Goal: Information Seeking & Learning: Learn about a topic

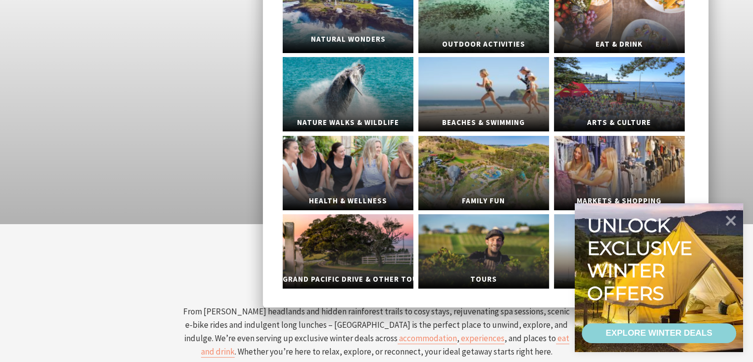
scroll to position [95, 0]
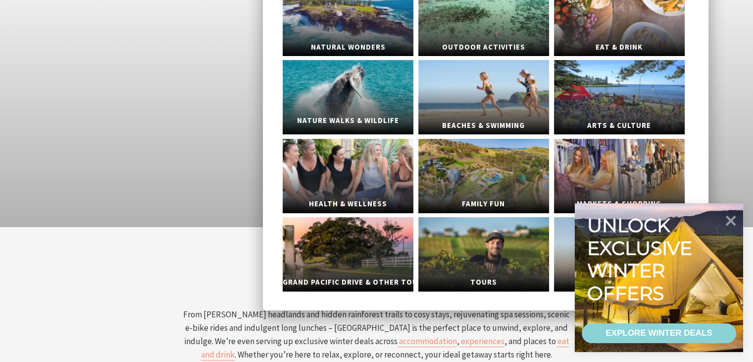
click at [369, 96] on link "Nature Walks & Wildlife" at bounding box center [348, 97] width 131 height 74
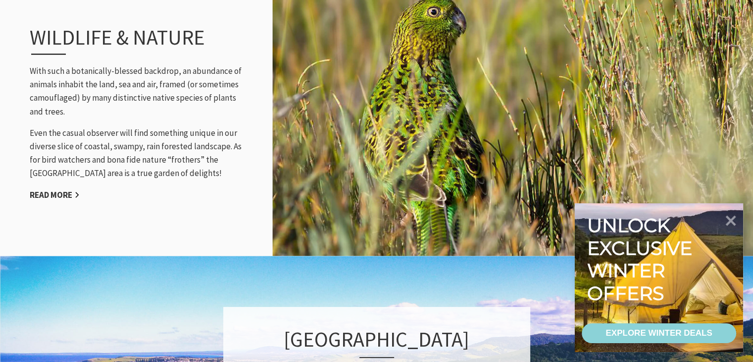
scroll to position [1158, 0]
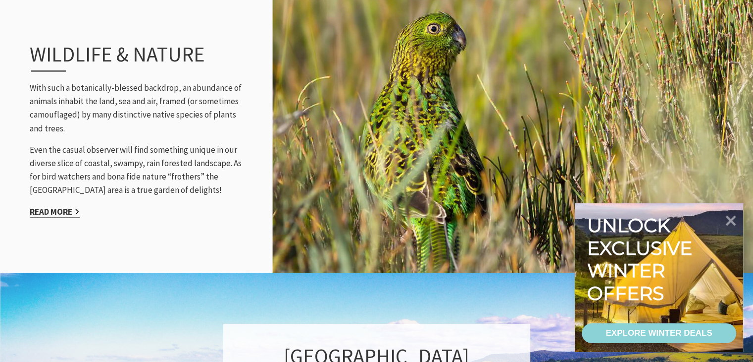
click at [48, 212] on link "Read More" at bounding box center [55, 211] width 50 height 11
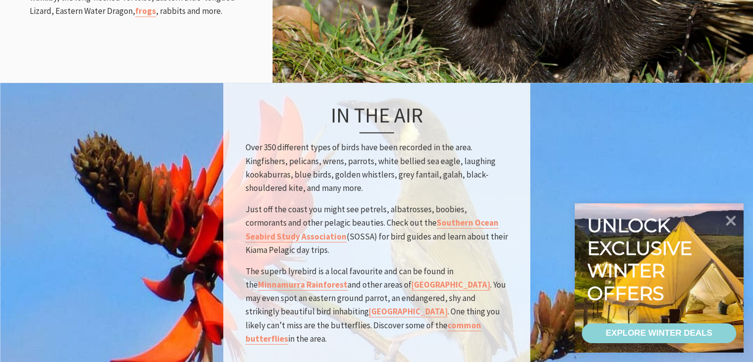
scroll to position [1321, 0]
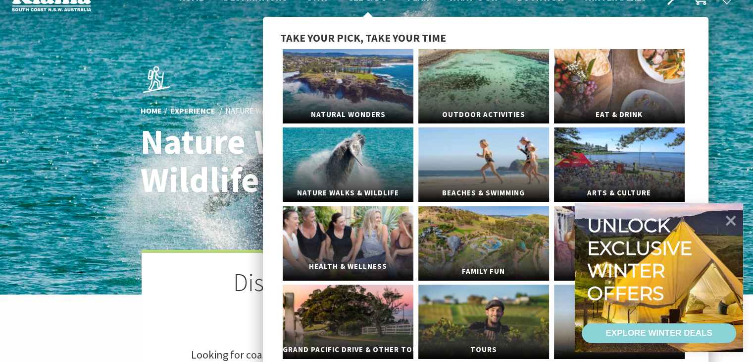
scroll to position [27, 0]
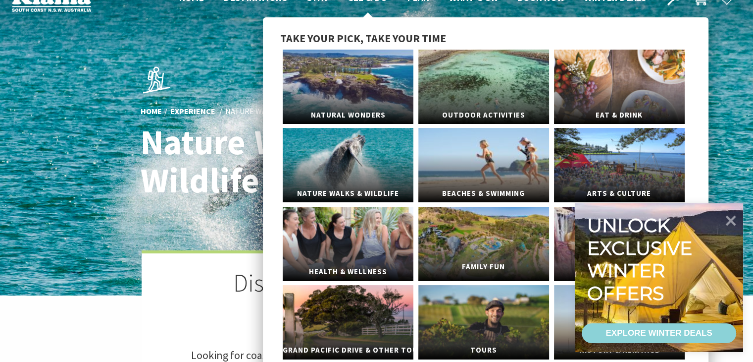
click at [493, 244] on link "Family Fun" at bounding box center [484, 244] width 131 height 74
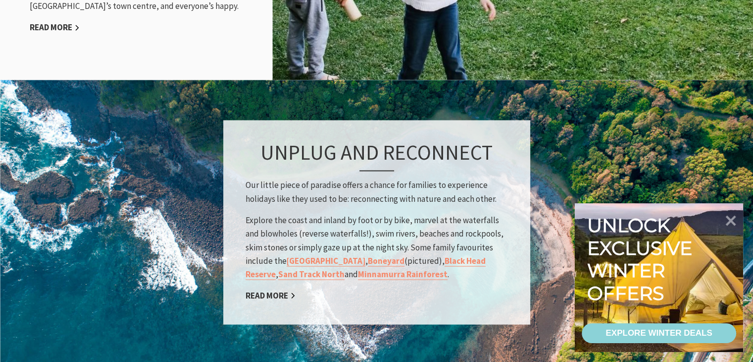
scroll to position [1480, 0]
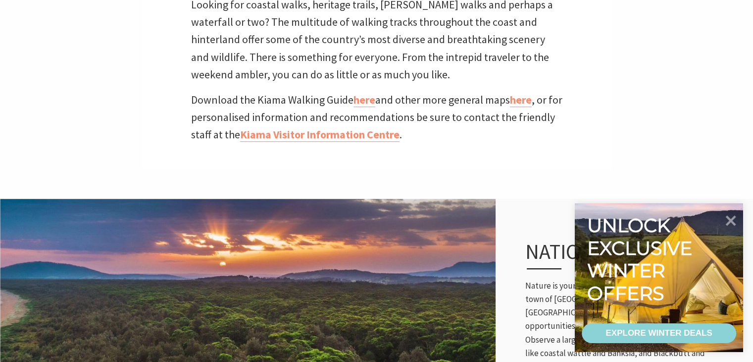
scroll to position [377, 0]
